Goal: Information Seeking & Learning: Learn about a topic

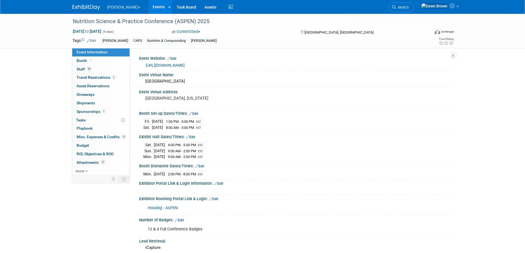
click at [149, 6] on link "Events" at bounding box center [159, 7] width 20 height 14
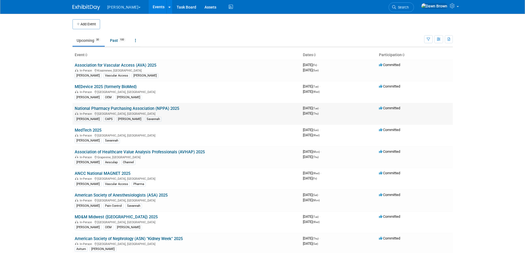
click at [163, 108] on link "National Pharmacy Purchasing Association (NPPA) 2025" at bounding box center [127, 108] width 104 height 5
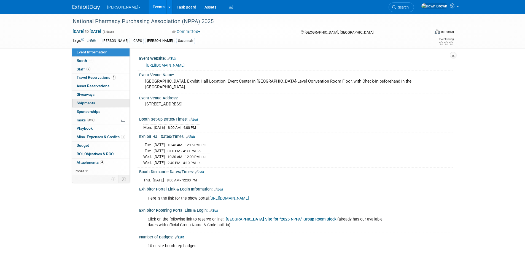
click at [89, 102] on span "Shipments 0" at bounding box center [86, 103] width 18 height 4
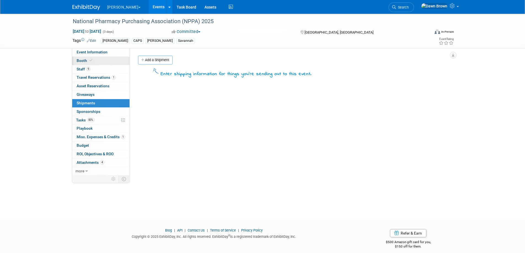
click at [85, 61] on span "Booth" at bounding box center [85, 60] width 17 height 4
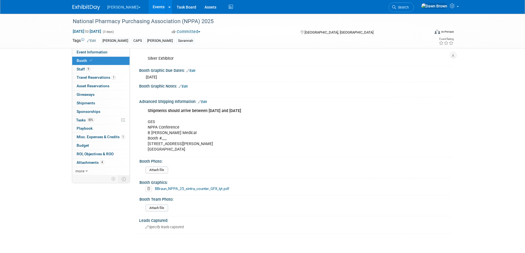
scroll to position [227, 0]
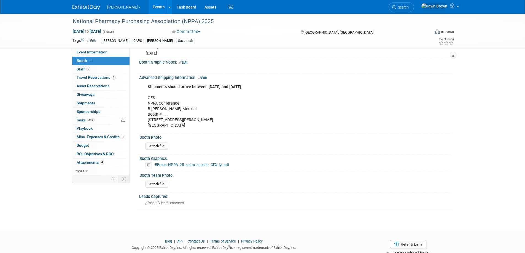
drag, startPoint x: 148, startPoint y: 87, endPoint x: 313, endPoint y: 83, distance: 164.9
click at [313, 83] on div "Shipments should arrive between Tuesday, August 26 and Wednesday, September 24,…" at bounding box center [268, 107] width 248 height 50
copy b "Shipments should arrive between [DATE] and [DATE]"
